Goal: Information Seeking & Learning: Learn about a topic

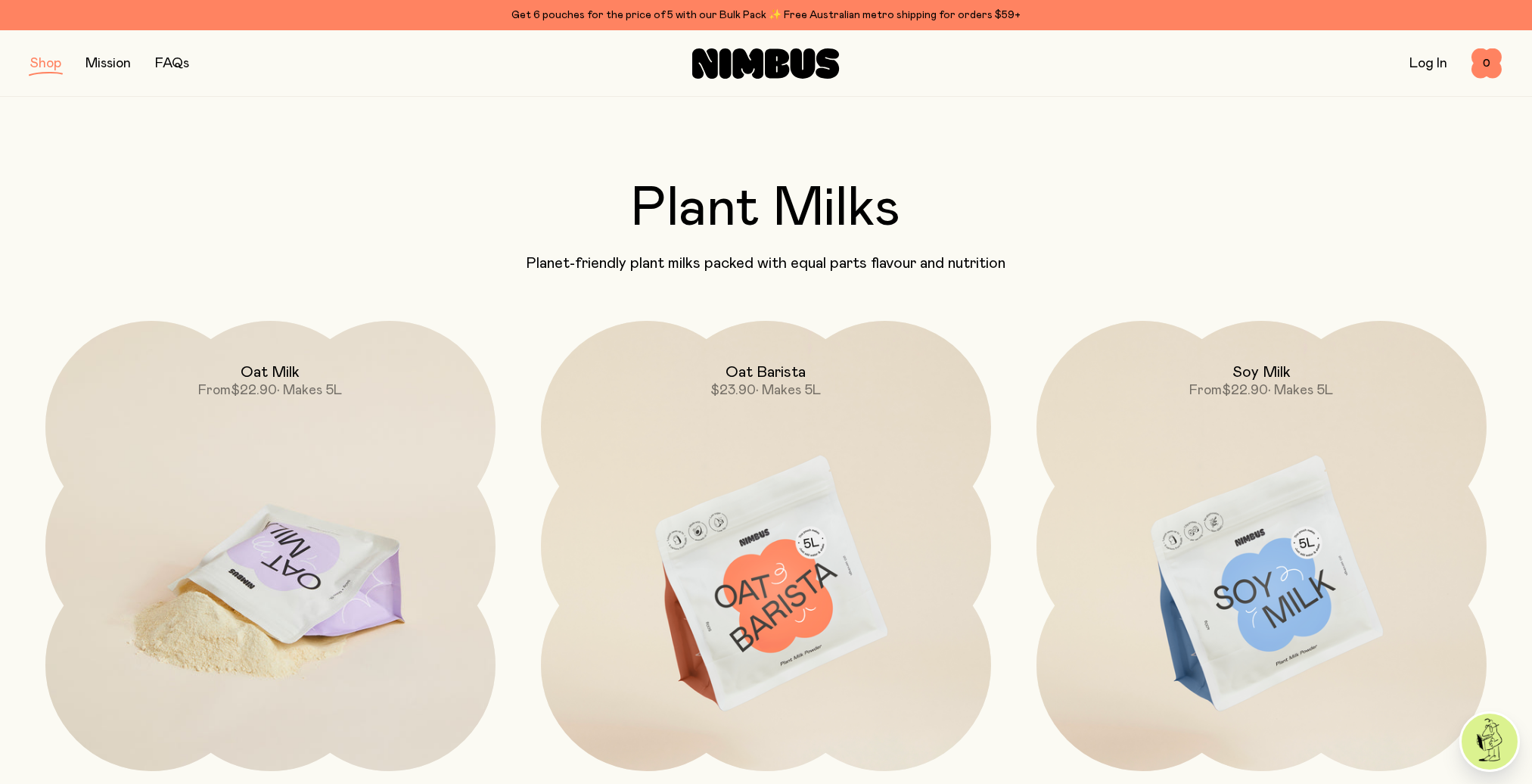
click at [303, 549] on img at bounding box center [270, 585] width 450 height 529
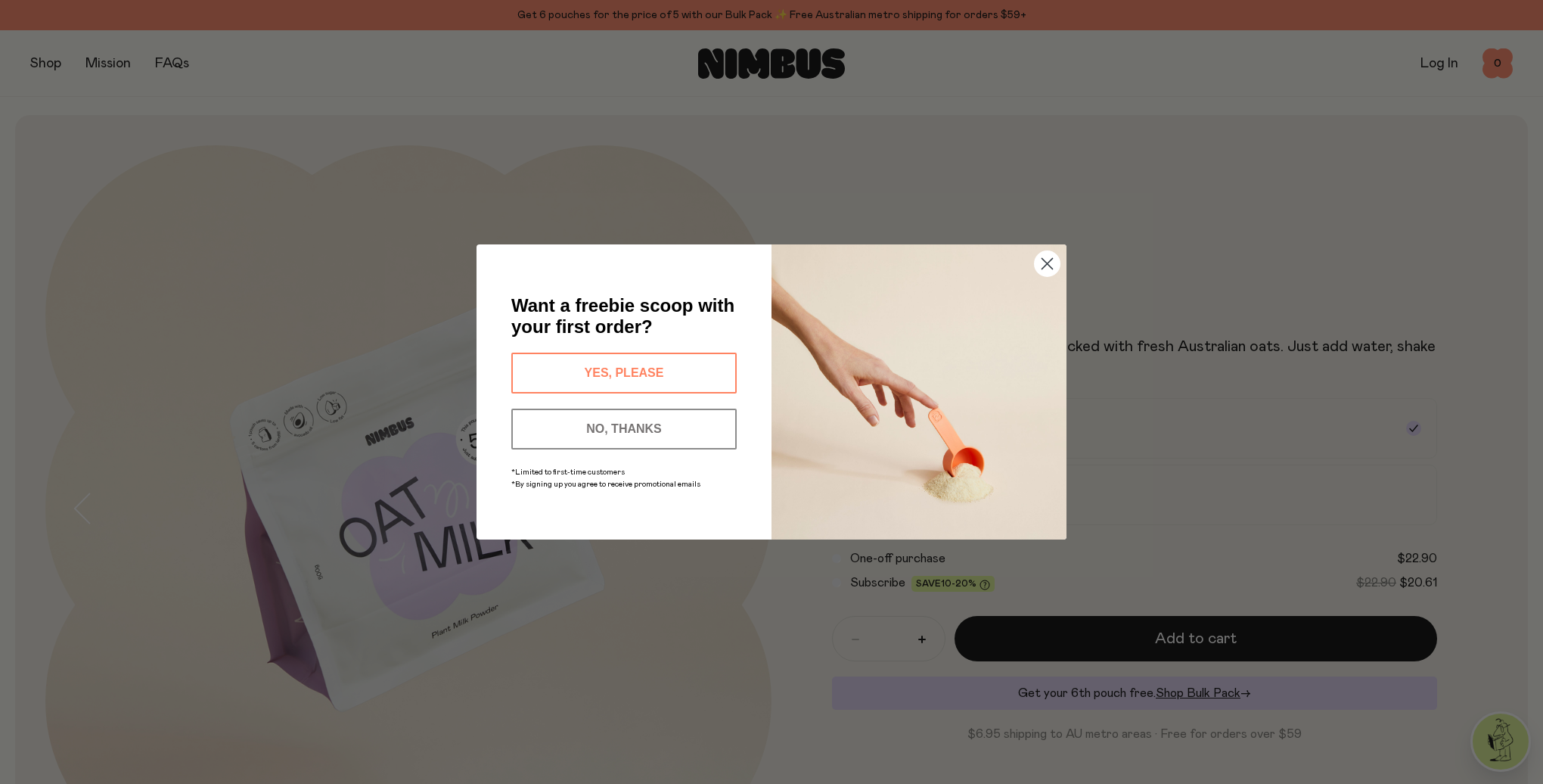
click at [633, 438] on button "NO, THANKS" at bounding box center [623, 428] width 225 height 41
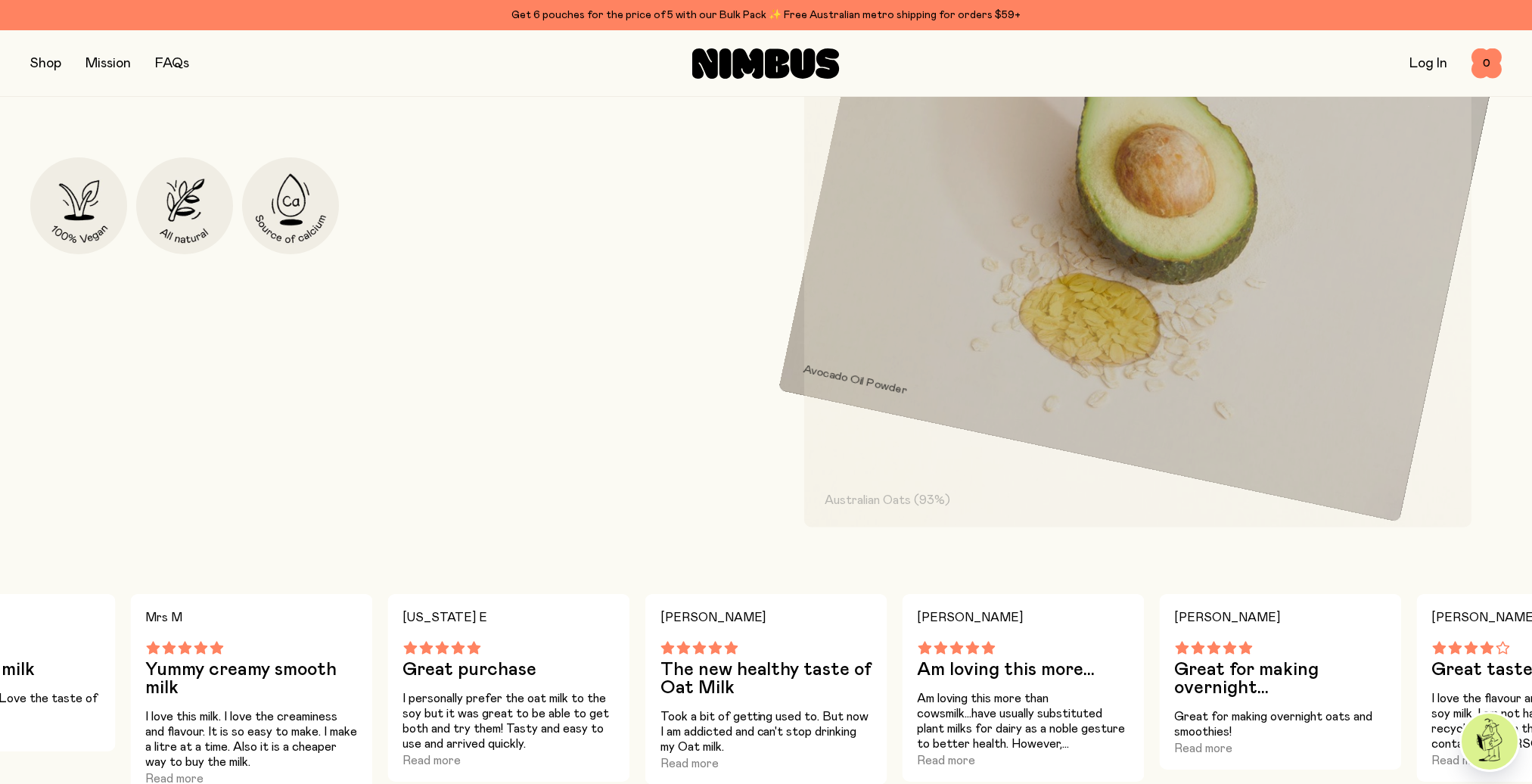
scroll to position [807, 0]
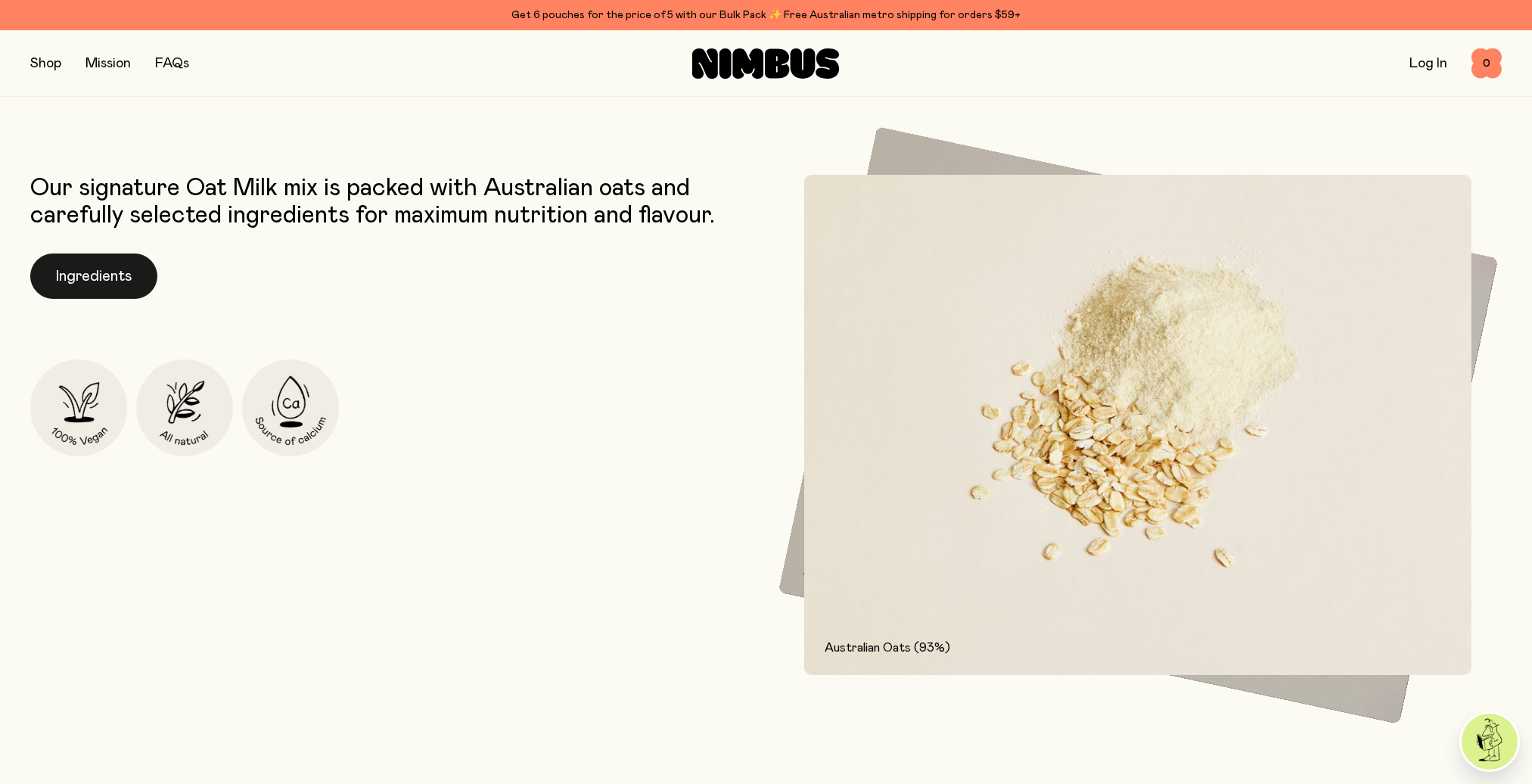
click at [98, 277] on button "Ingredients" at bounding box center [94, 276] width 127 height 45
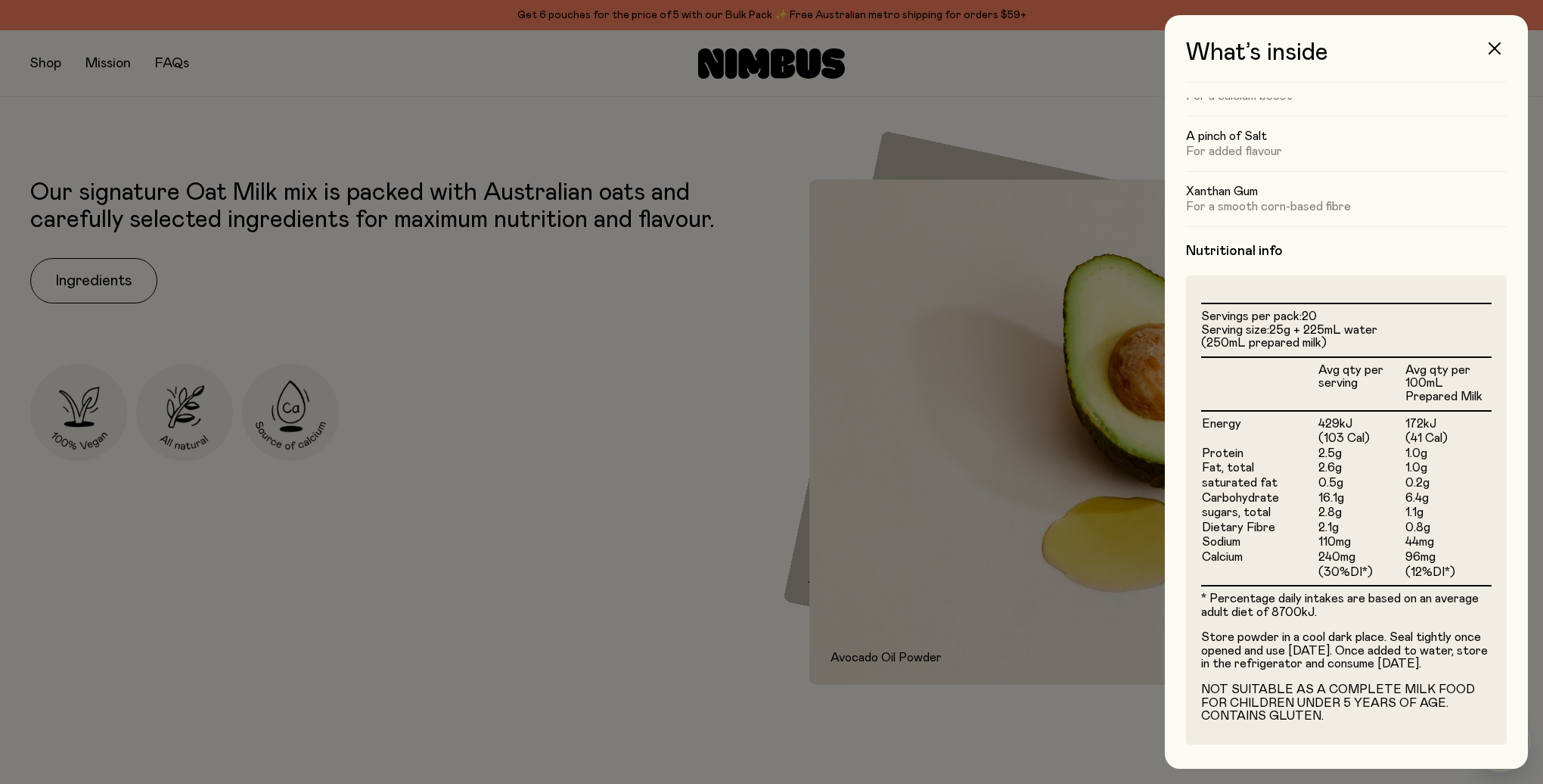
scroll to position [0, 0]
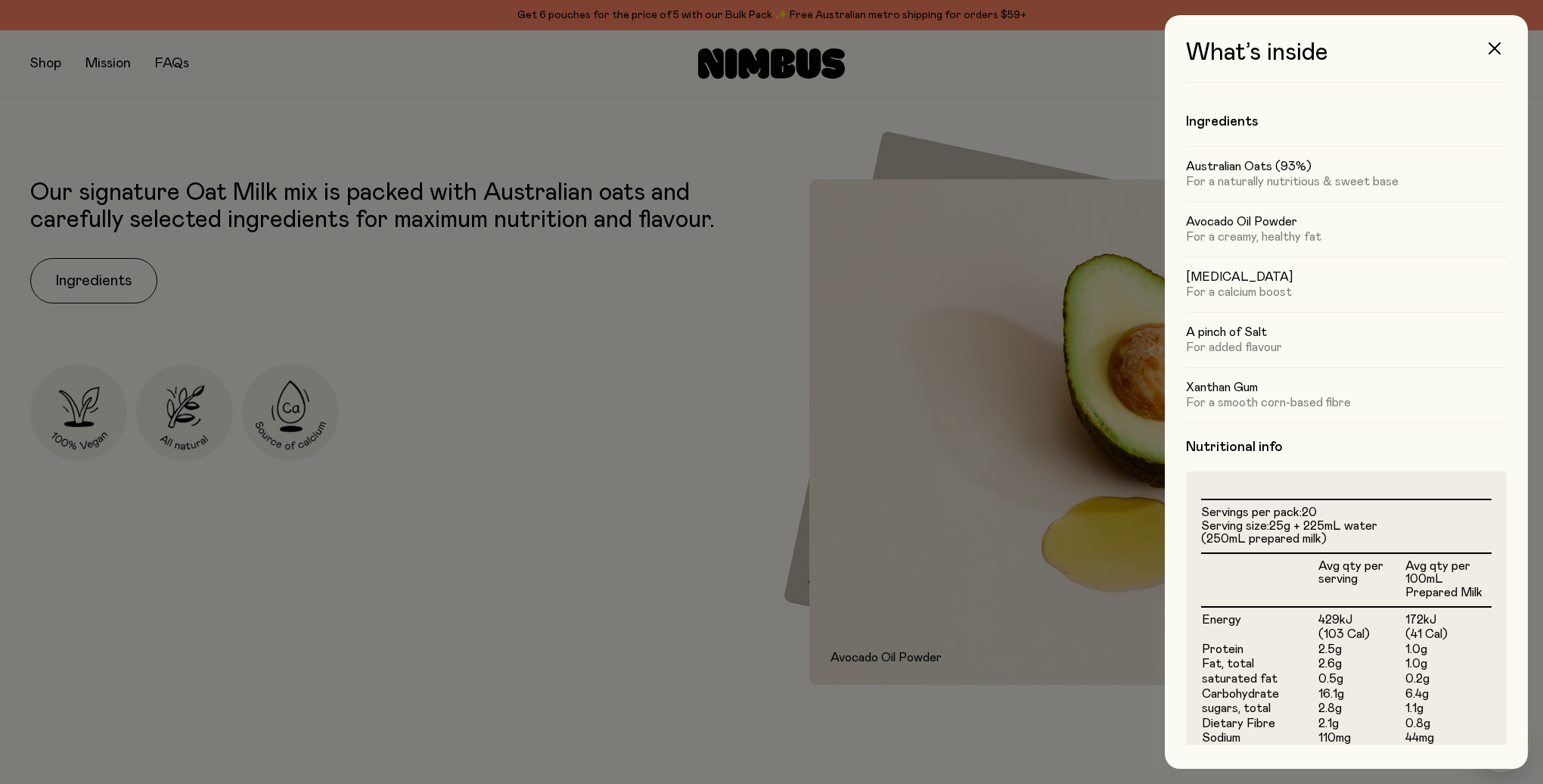
click at [487, 326] on div at bounding box center [772, 392] width 1543 height 784
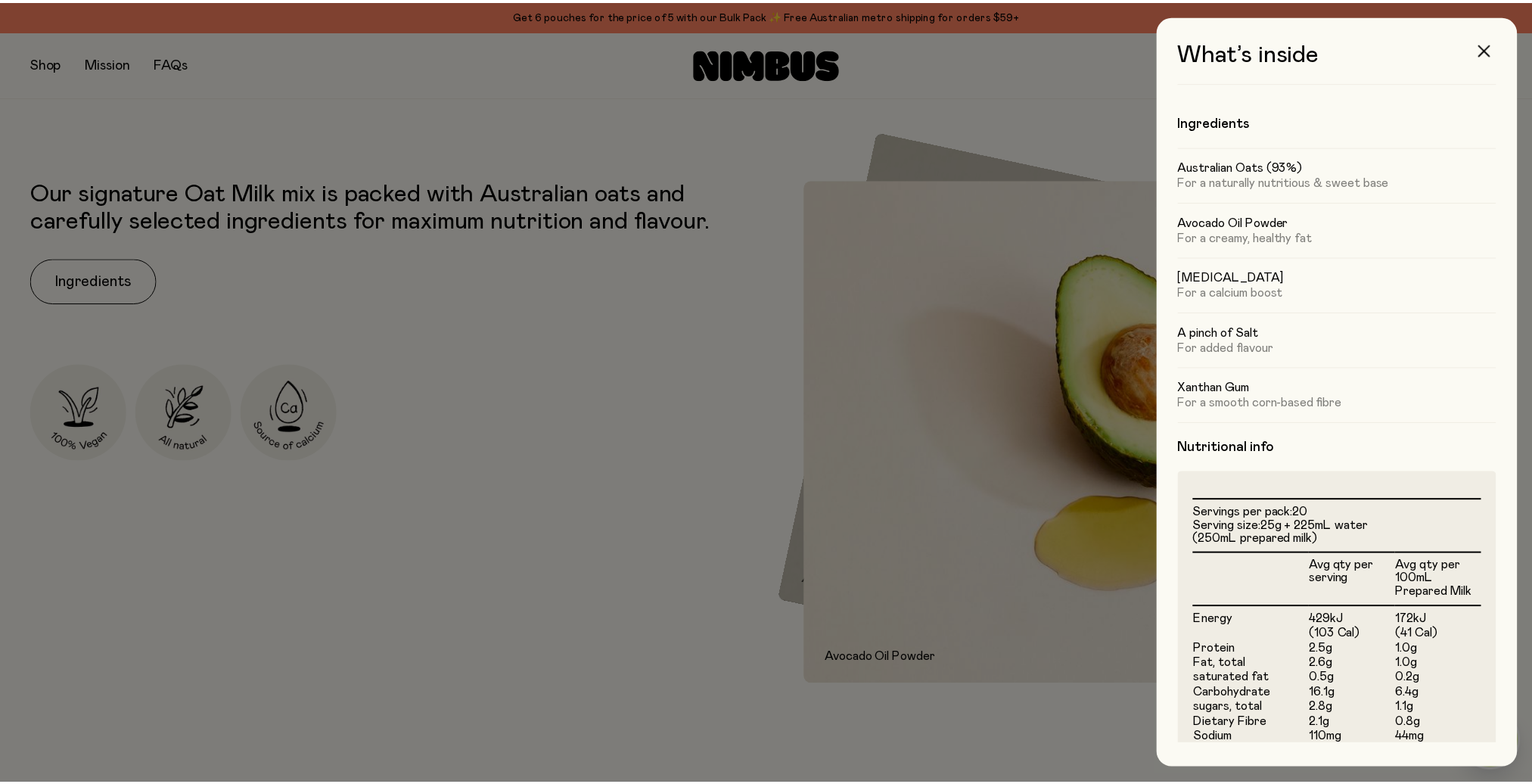
scroll to position [807, 0]
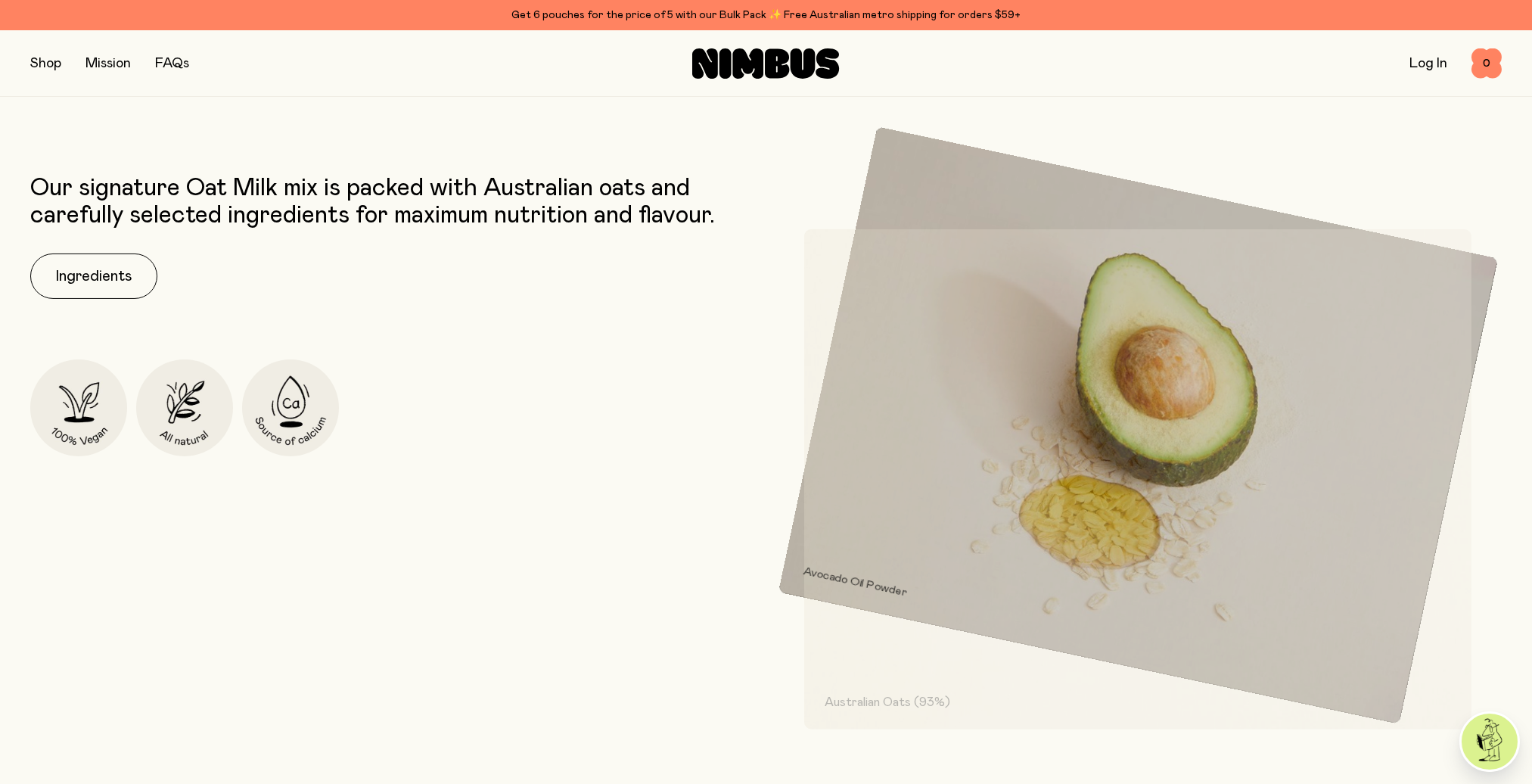
click at [44, 72] on button "button" at bounding box center [45, 63] width 31 height 21
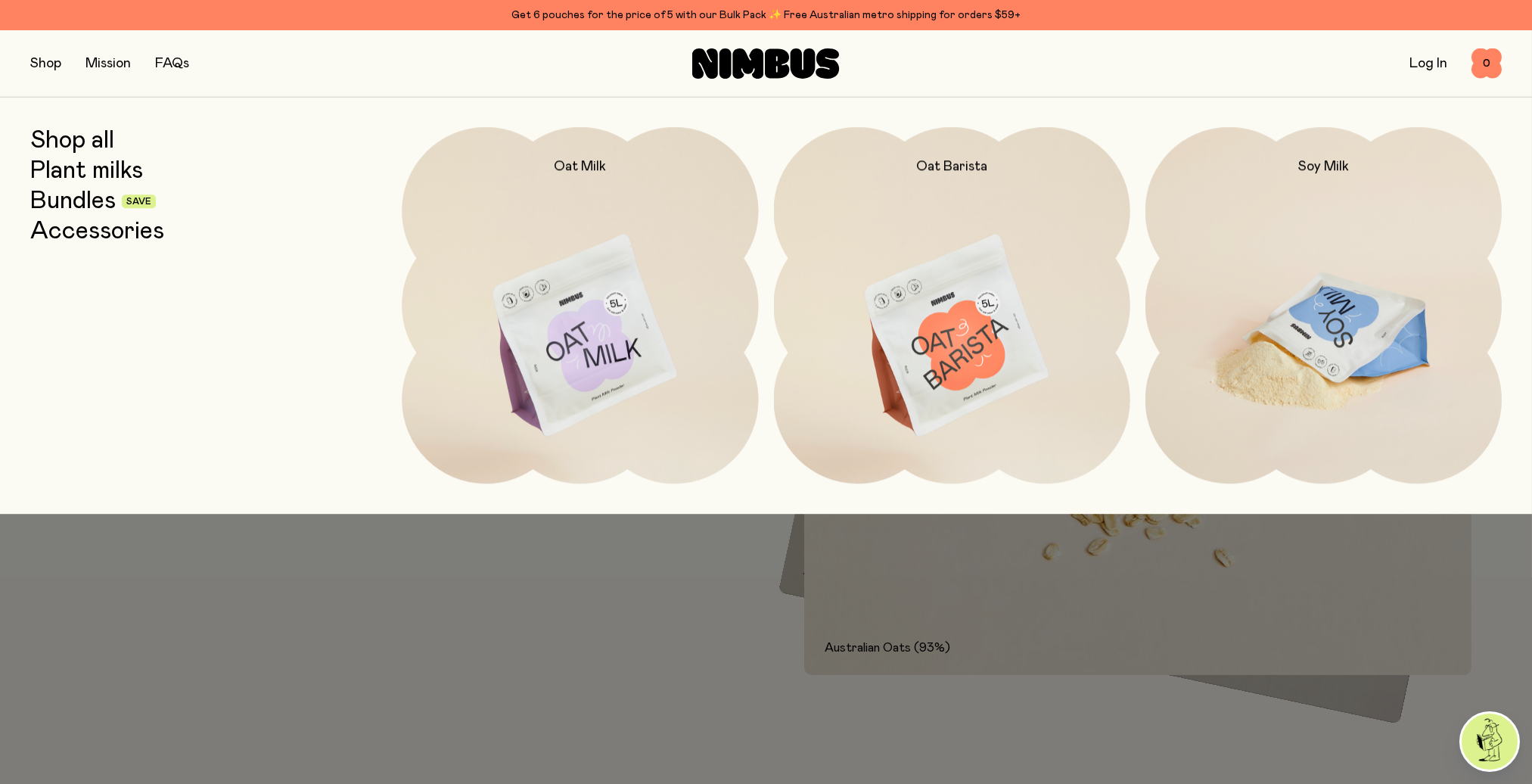
click at [1265, 228] on img at bounding box center [1324, 336] width 356 height 419
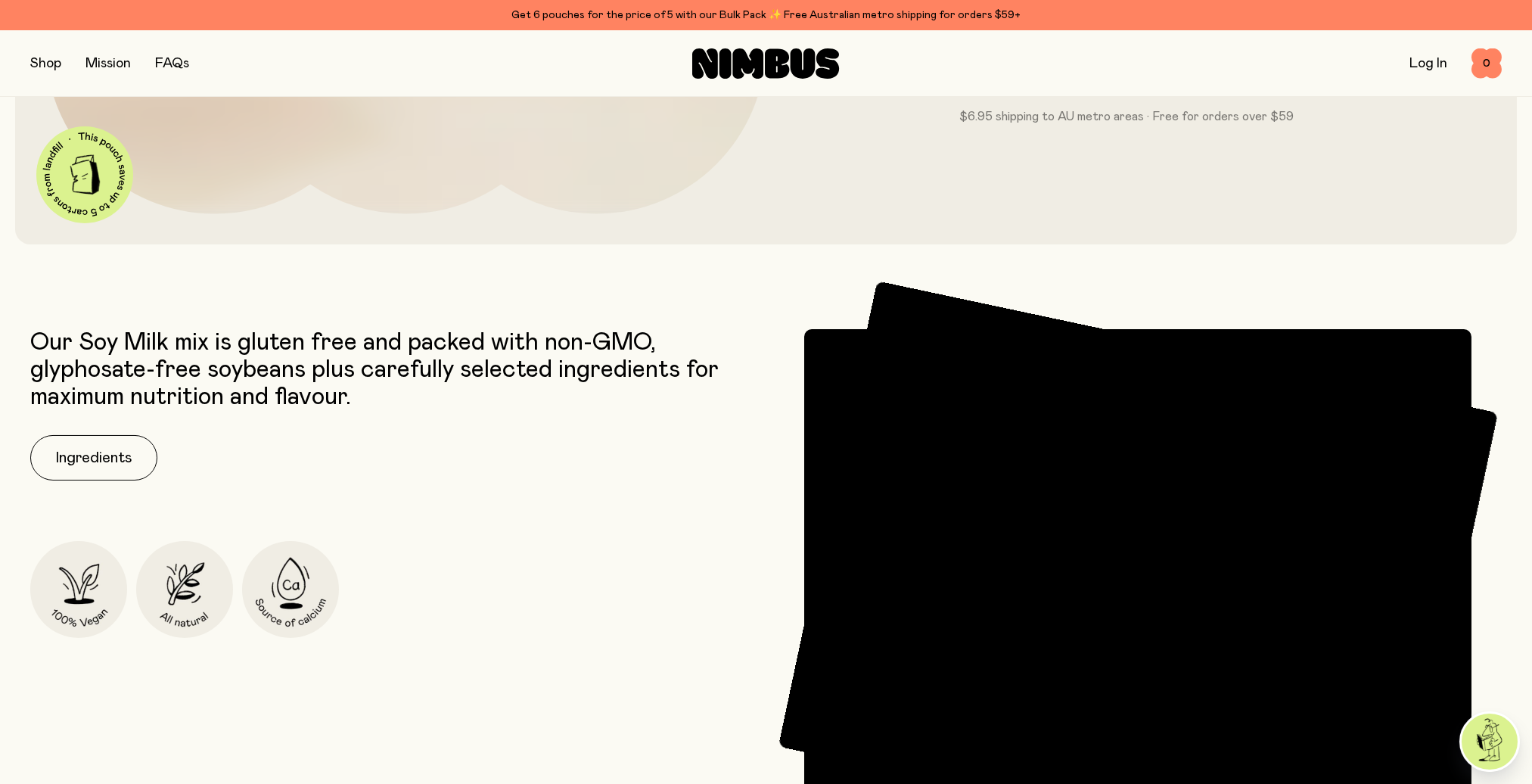
scroll to position [807, 0]
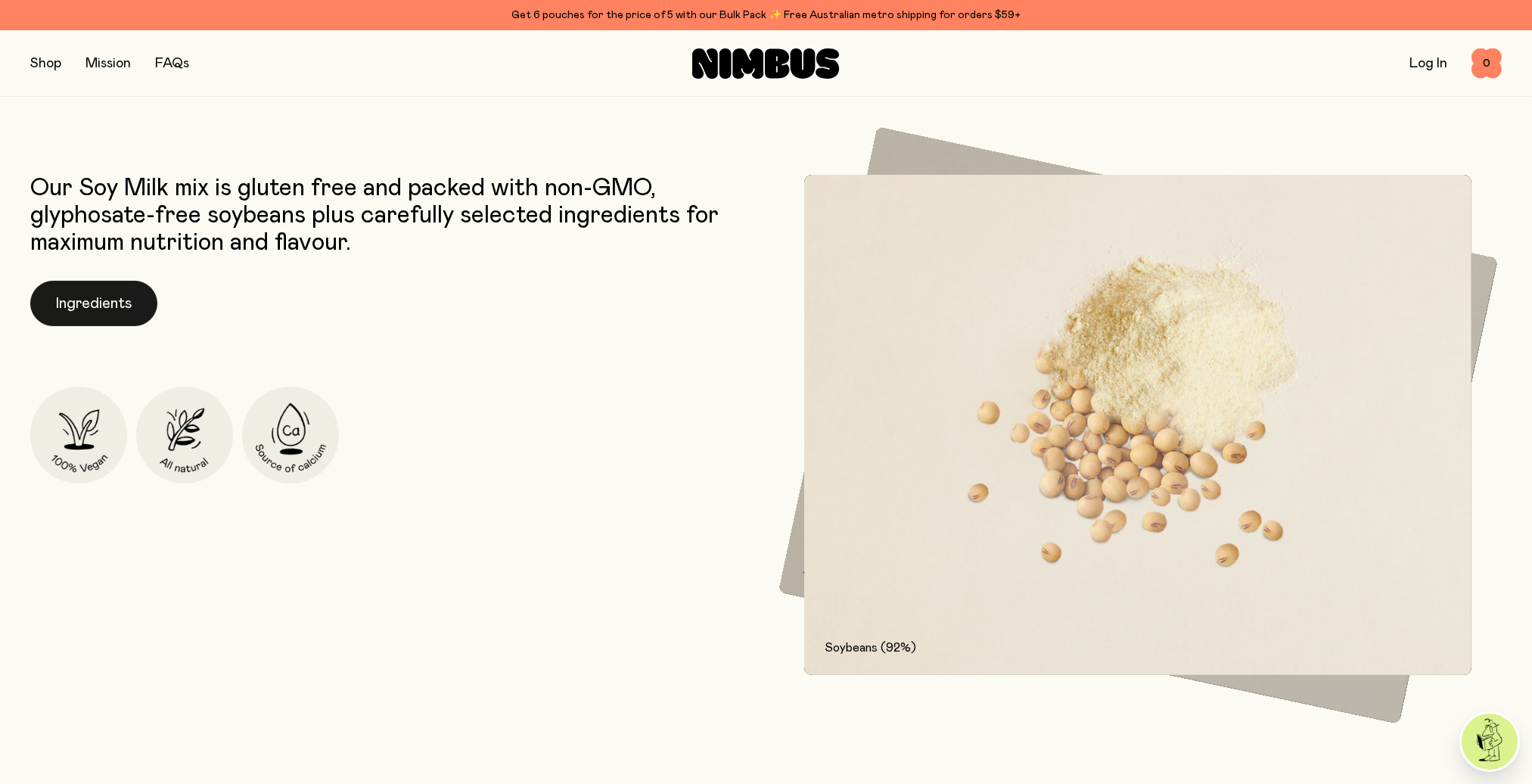
click at [70, 294] on button "Ingredients" at bounding box center [94, 303] width 127 height 45
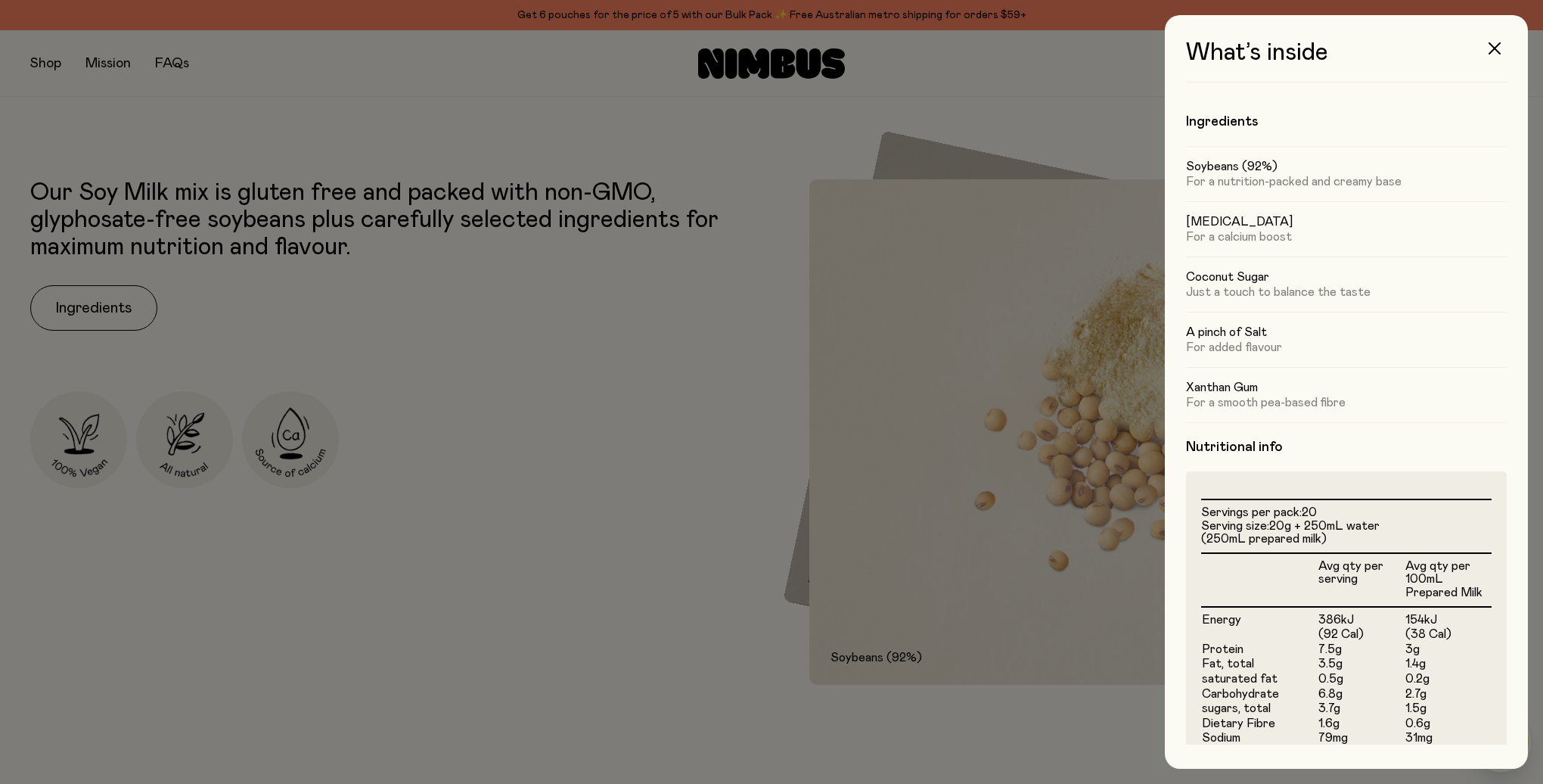
scroll to position [192, 0]
